Goal: Transaction & Acquisition: Purchase product/service

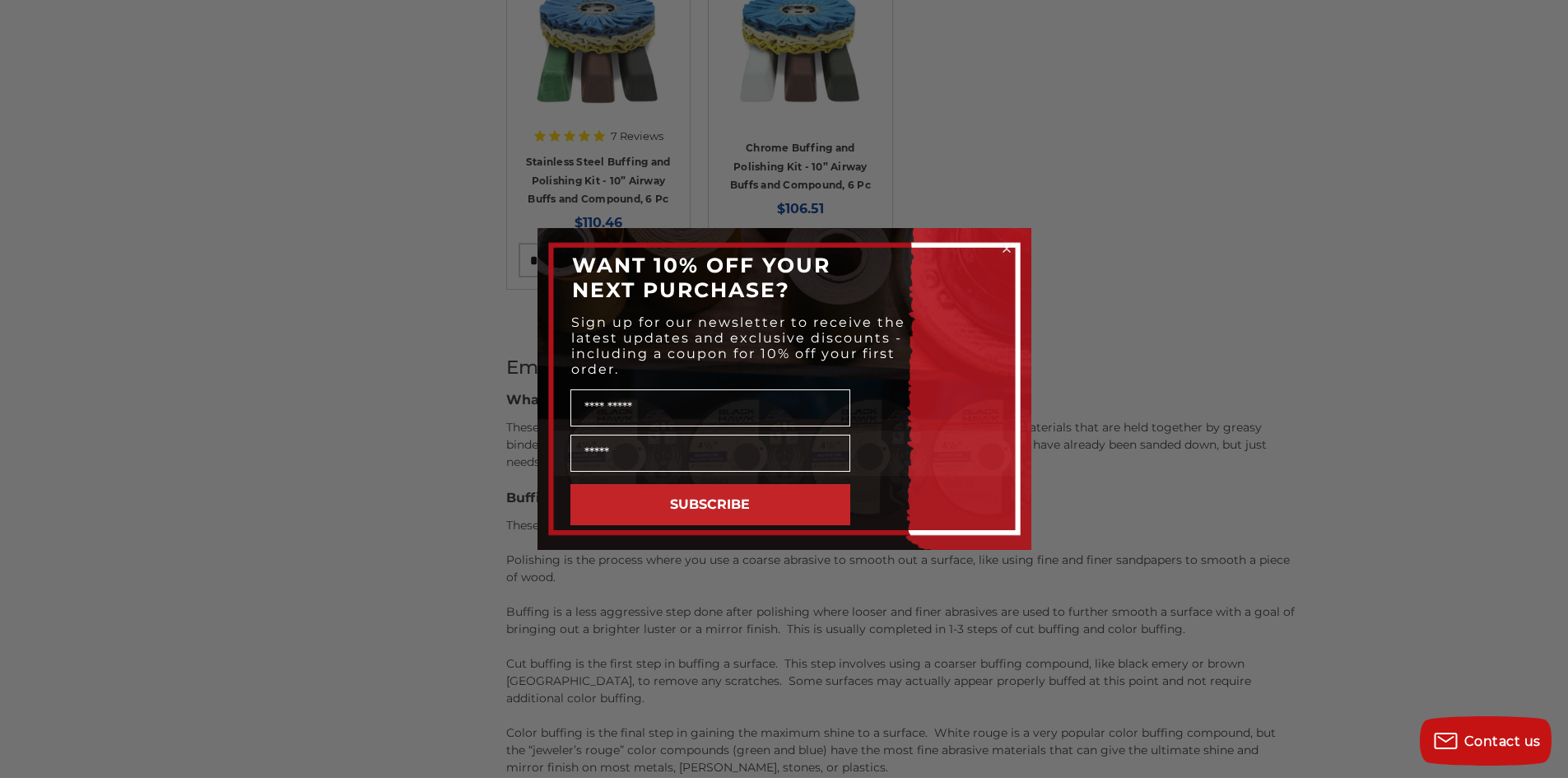
scroll to position [1537, 0]
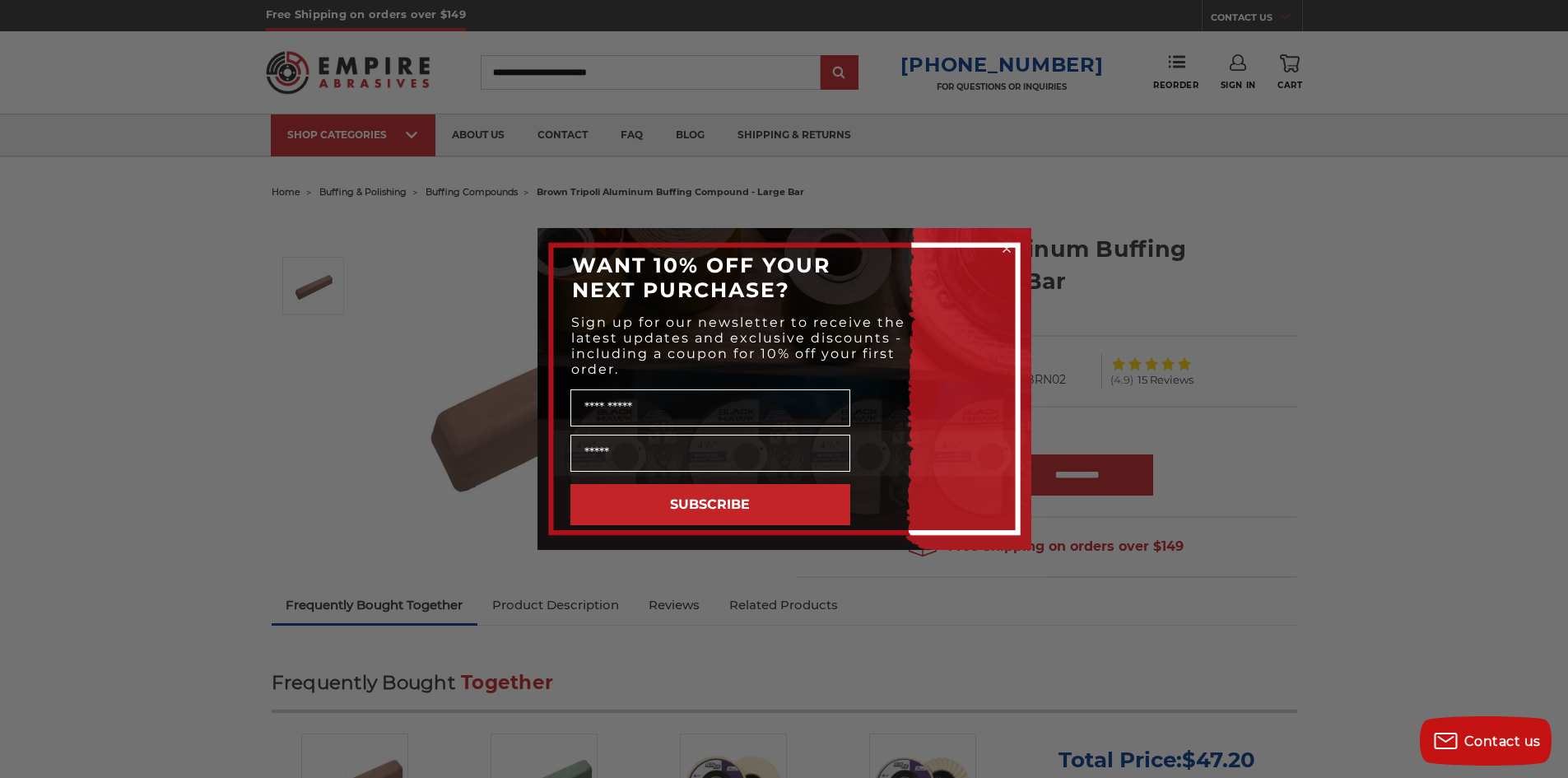
click at [1397, 311] on div "Close dialog WANT 10% OFF YOUR NEXT PURCHASE? Sign up for our newsletter to rec…" at bounding box center [784, 389] width 1568 height 778
click at [1004, 253] on circle "Close dialog" at bounding box center [1005, 248] width 15 height 15
